Goal: Understand process/instructions: Learn how to perform a task or action

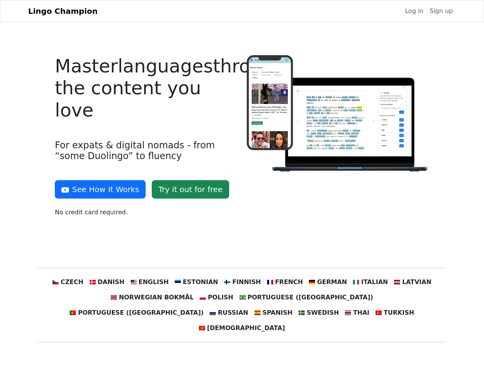
click at [242, 184] on div at bounding box center [337, 139] width 191 height 168
click at [97, 189] on button "See How It Works" at bounding box center [100, 189] width 91 height 18
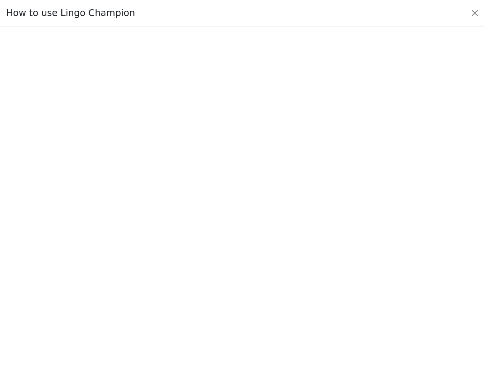
click at [82, 282] on div at bounding box center [242, 196] width 448 height 265
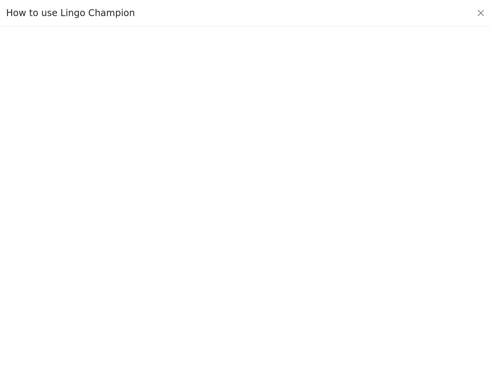
click at [118, 282] on div at bounding box center [245, 197] width 454 height 269
click at [157, 282] on div at bounding box center [245, 197] width 454 height 269
click at [199, 282] on div at bounding box center [245, 197] width 454 height 269
click at [241, 282] on div at bounding box center [245, 197] width 454 height 269
click at [280, 282] on div at bounding box center [245, 197] width 454 height 269
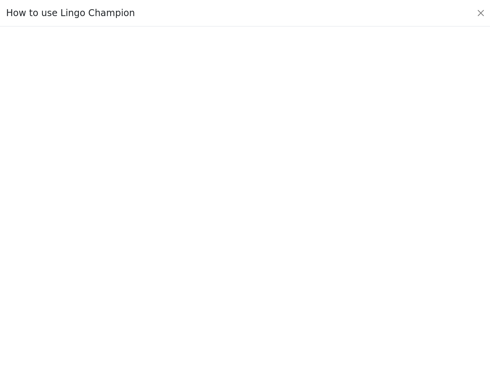
click at [319, 282] on div at bounding box center [245, 197] width 454 height 269
click at [358, 282] on div at bounding box center [245, 197] width 454 height 269
